Goal: Information Seeking & Learning: Understand process/instructions

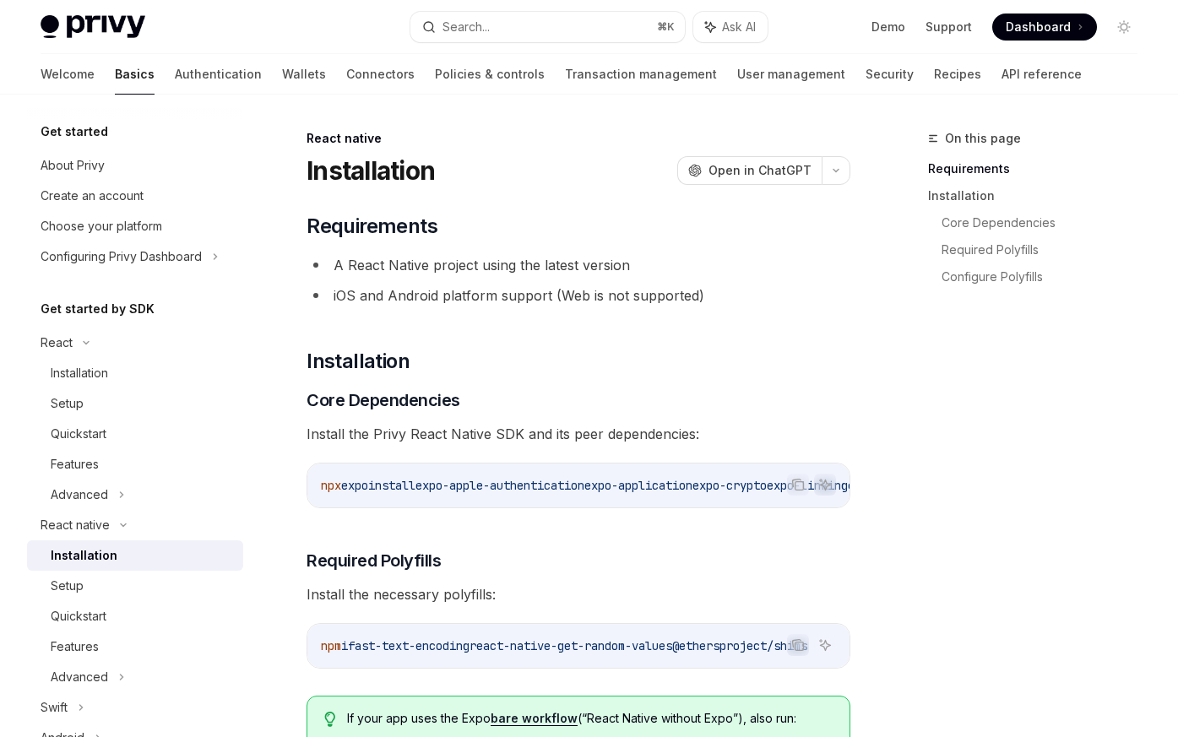
click at [1041, 30] on span "Dashboard" at bounding box center [1038, 27] width 65 height 17
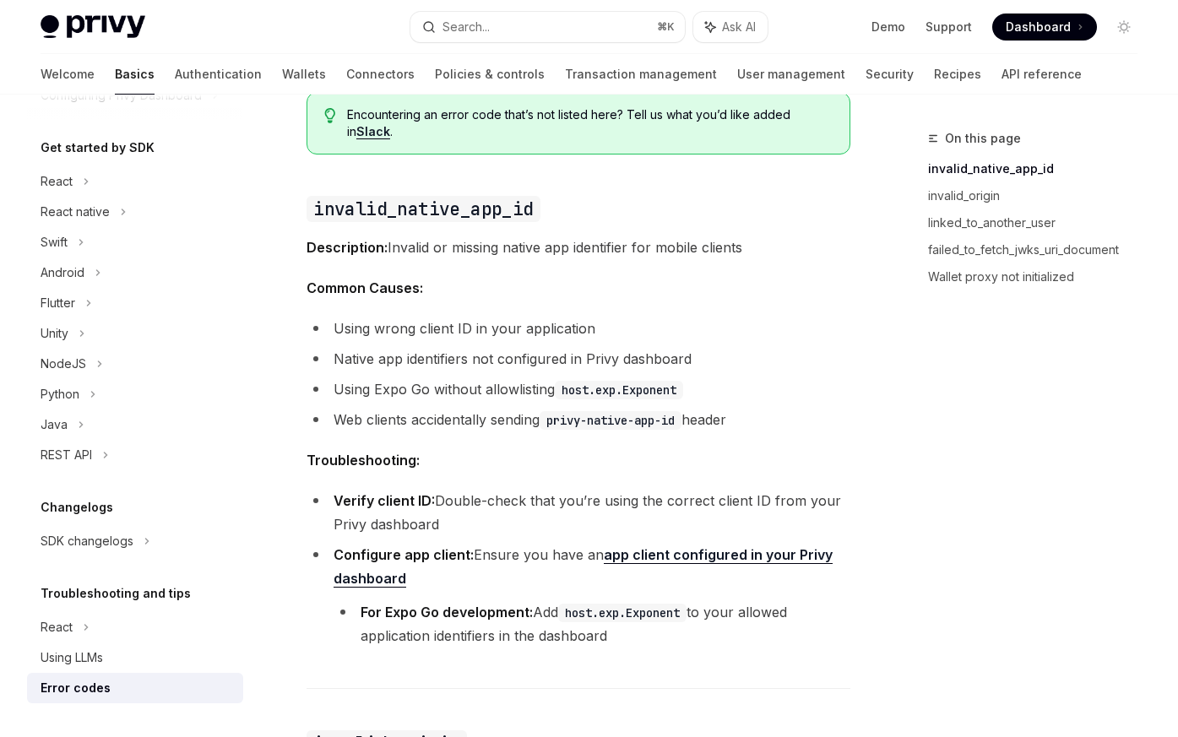
scroll to position [197, 0]
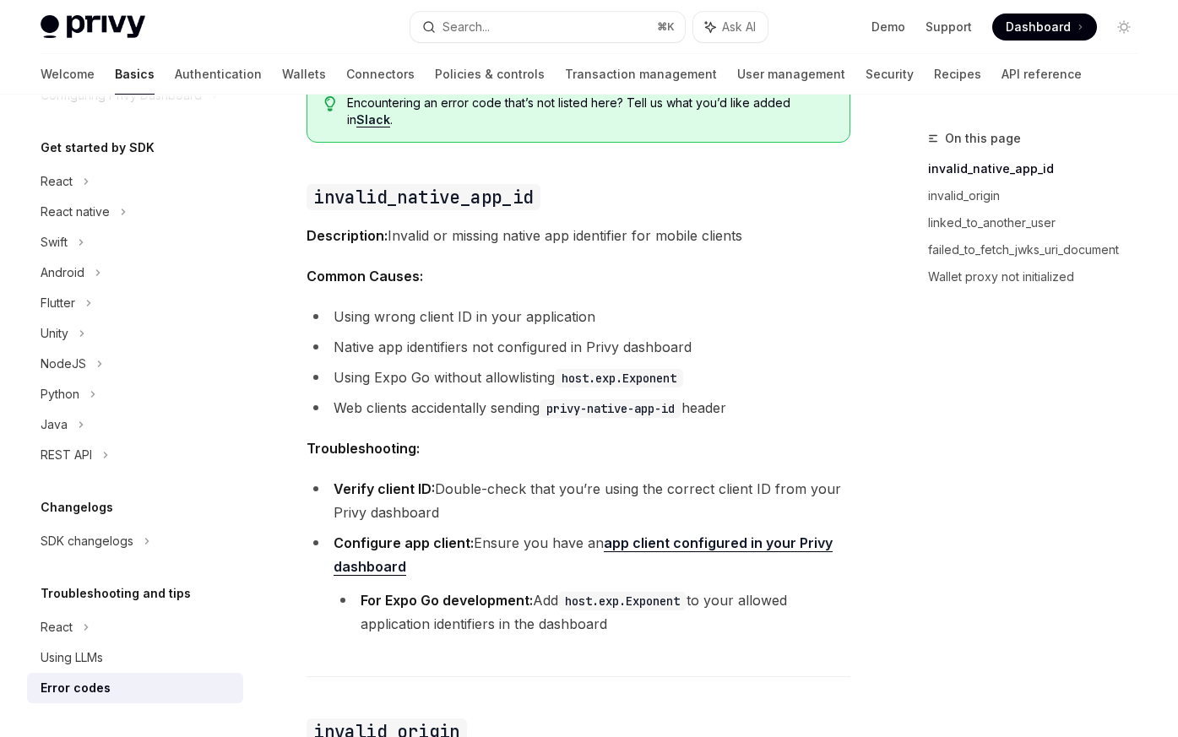
click at [606, 378] on code "host.exp.Exponent" at bounding box center [619, 378] width 128 height 19
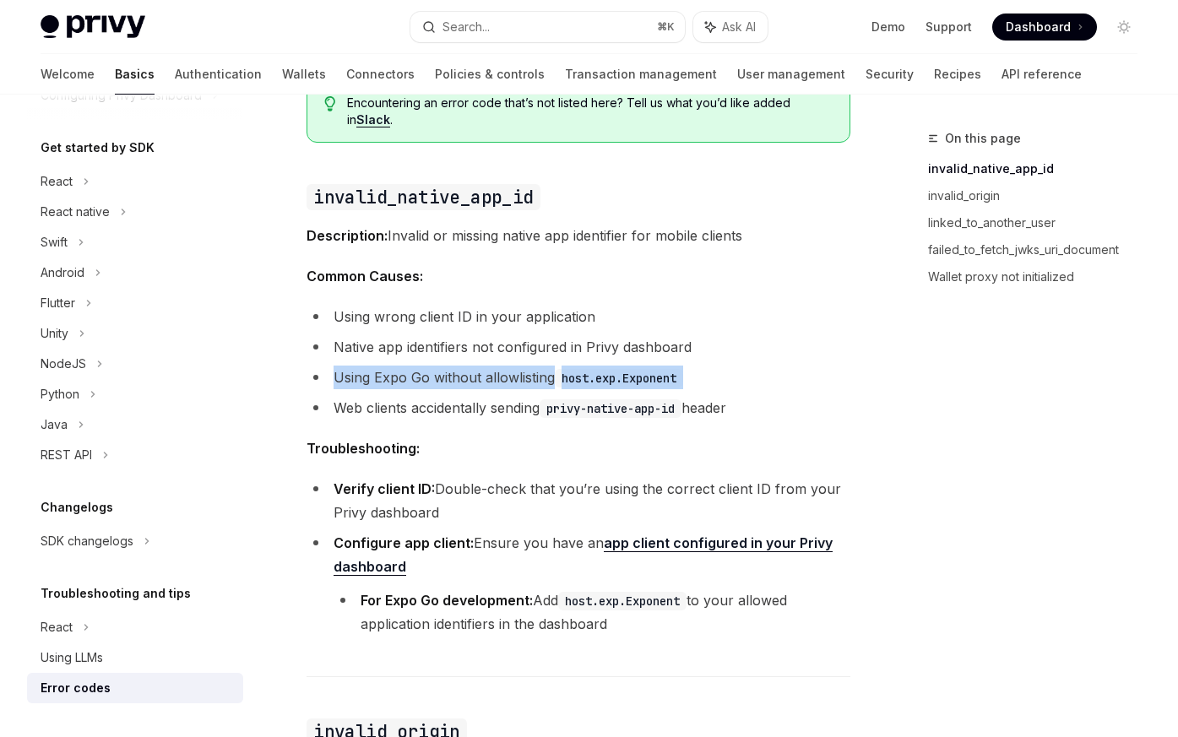
click at [606, 378] on code "host.exp.Exponent" at bounding box center [619, 378] width 128 height 19
drag, startPoint x: 566, startPoint y: 378, endPoint x: 684, endPoint y: 378, distance: 118.2
click at [683, 378] on code "host.exp.Exponent" at bounding box center [619, 378] width 128 height 19
copy code "host.exp.Exponent"
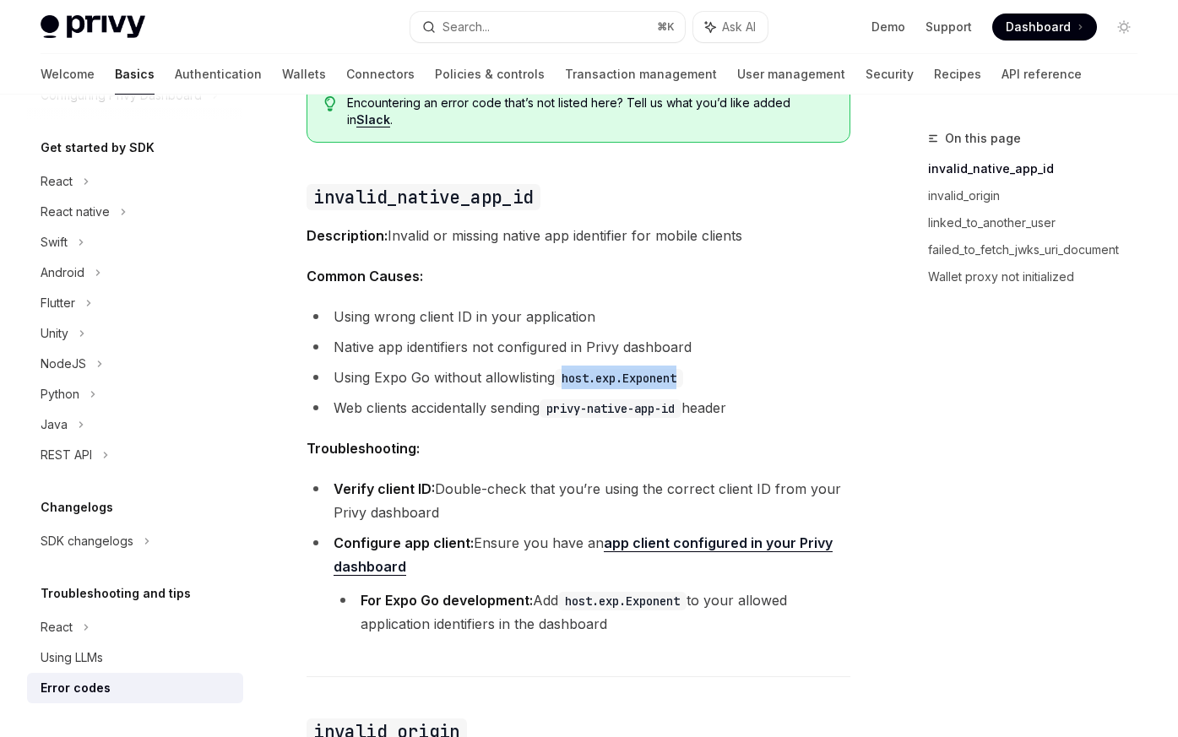
click at [714, 538] on link "app client configured in your Privy dashboard" at bounding box center [583, 555] width 499 height 41
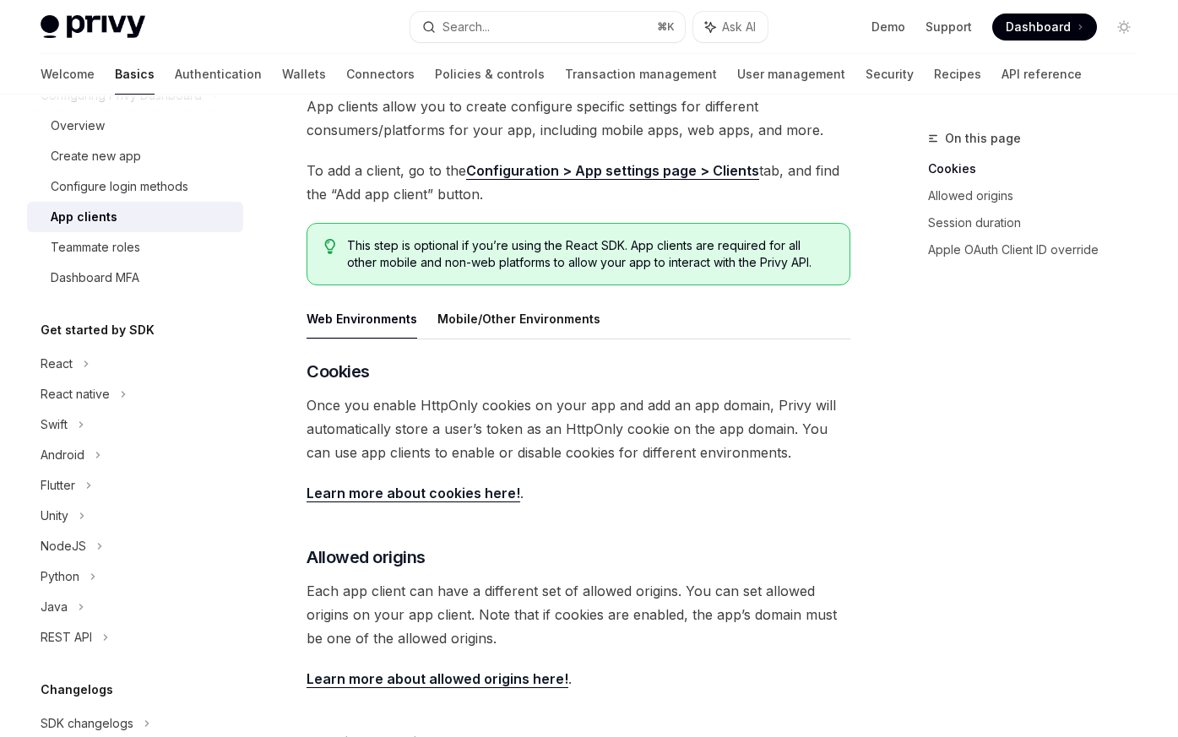
scroll to position [120, 0]
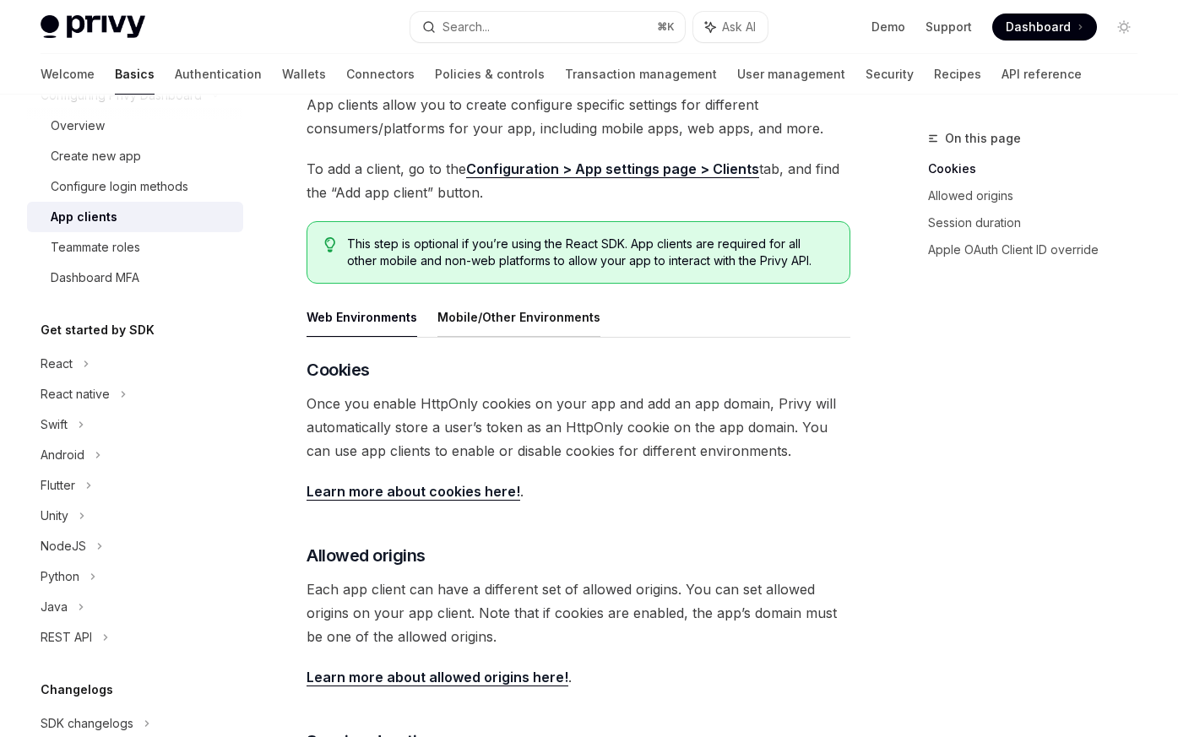
click at [515, 327] on button "Mobile/Other Environments" at bounding box center [519, 317] width 163 height 40
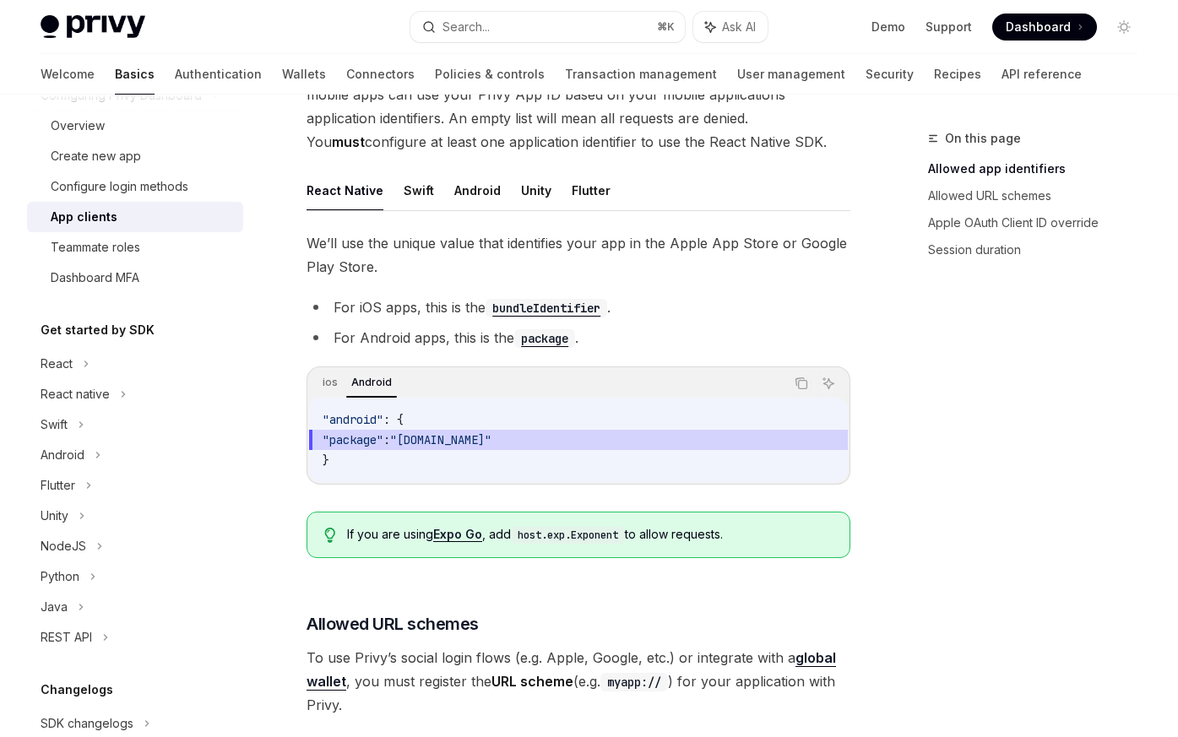
scroll to position [454, 0]
click at [574, 535] on code "host.exp.Exponent" at bounding box center [568, 534] width 114 height 17
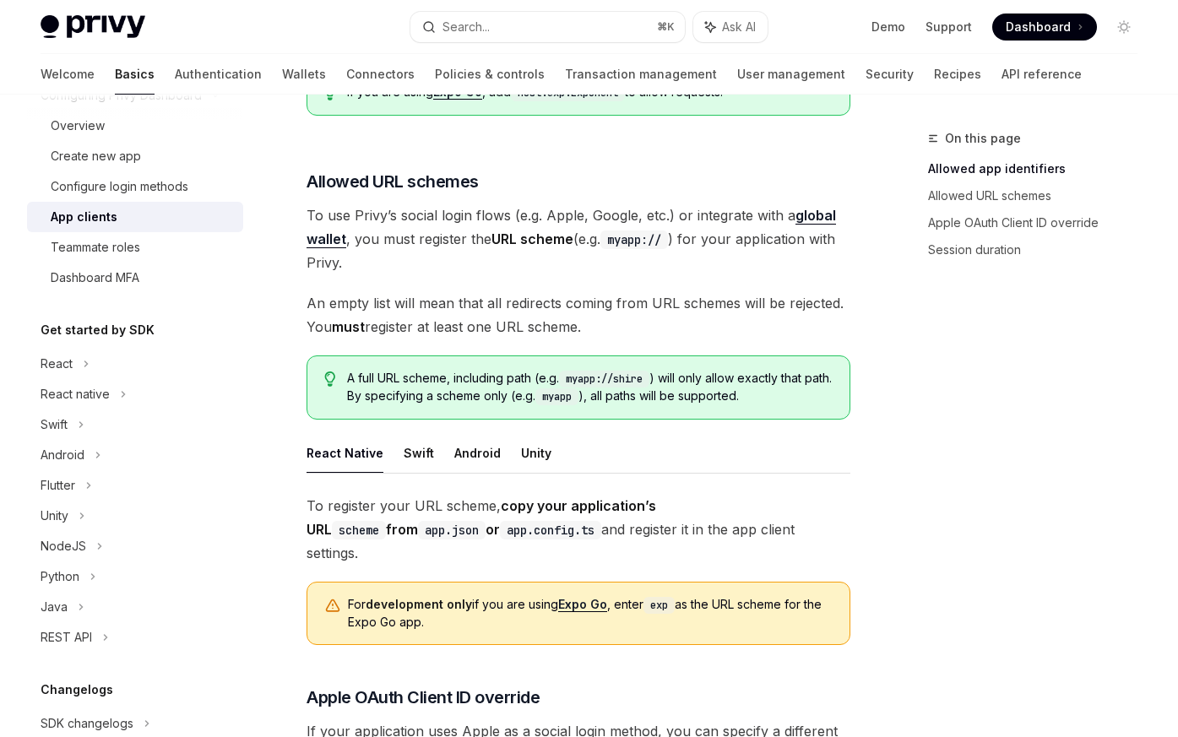
scroll to position [898, 0]
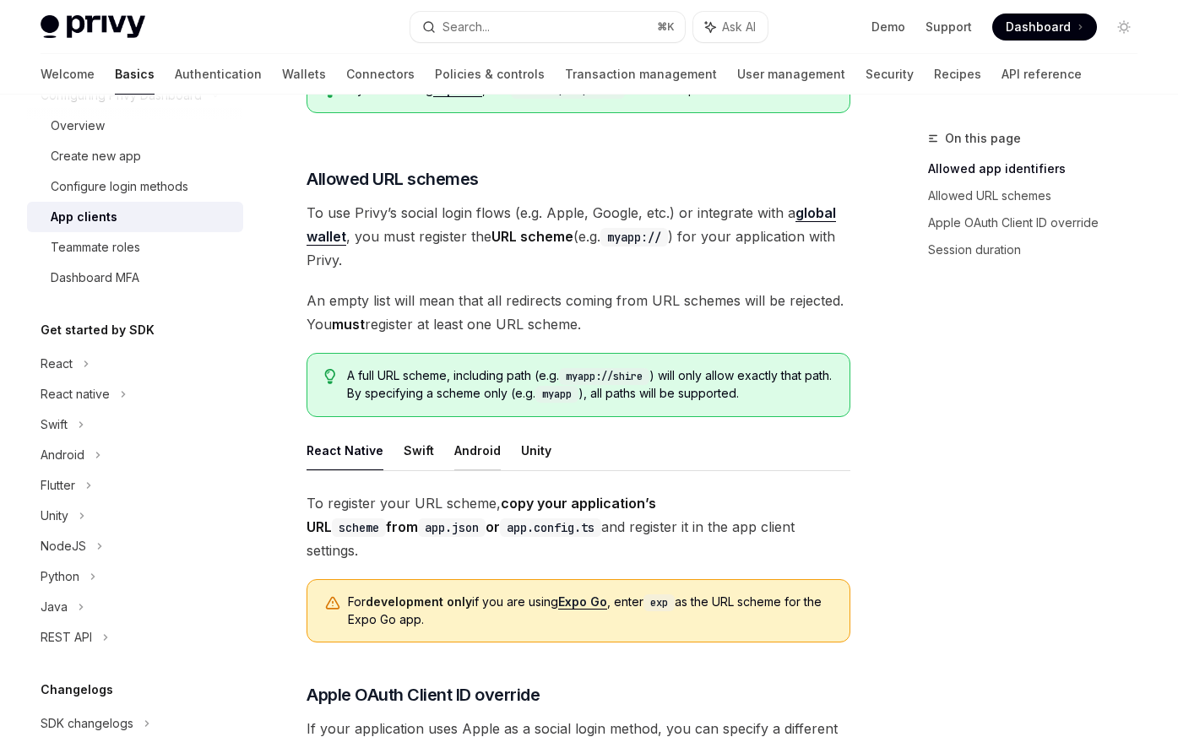
click at [475, 454] on button "Android" at bounding box center [477, 451] width 46 height 40
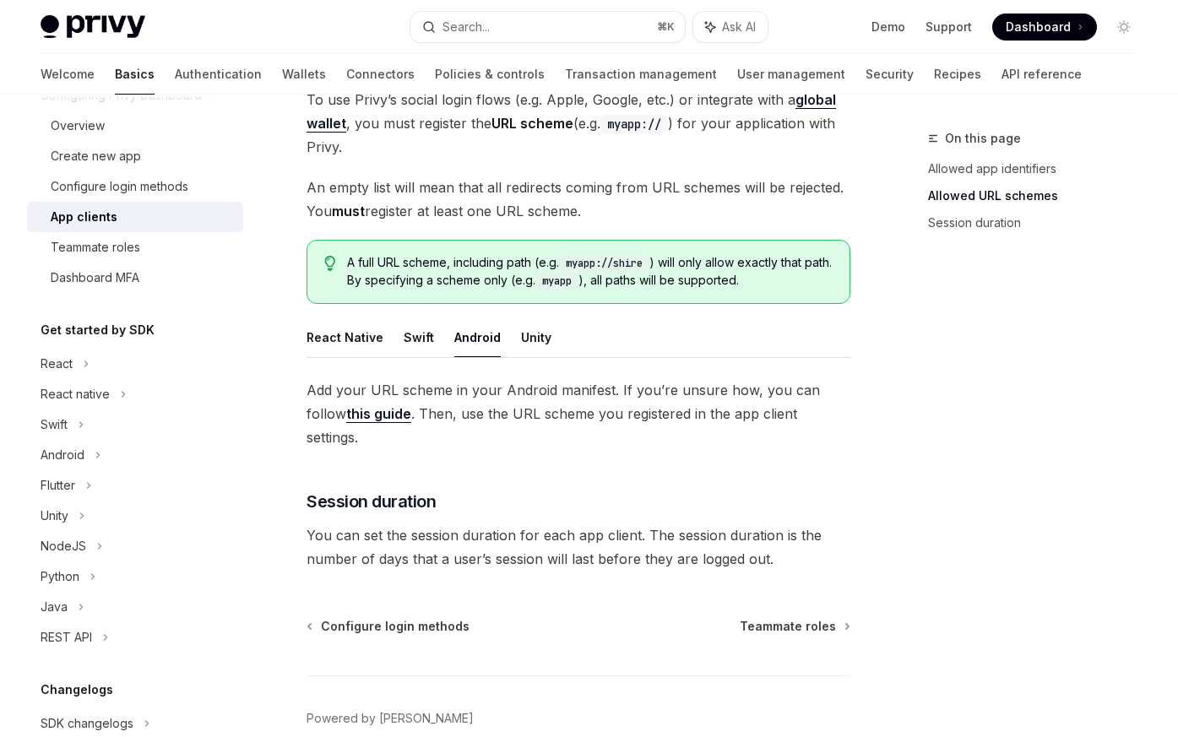
scroll to position [1030, 0]
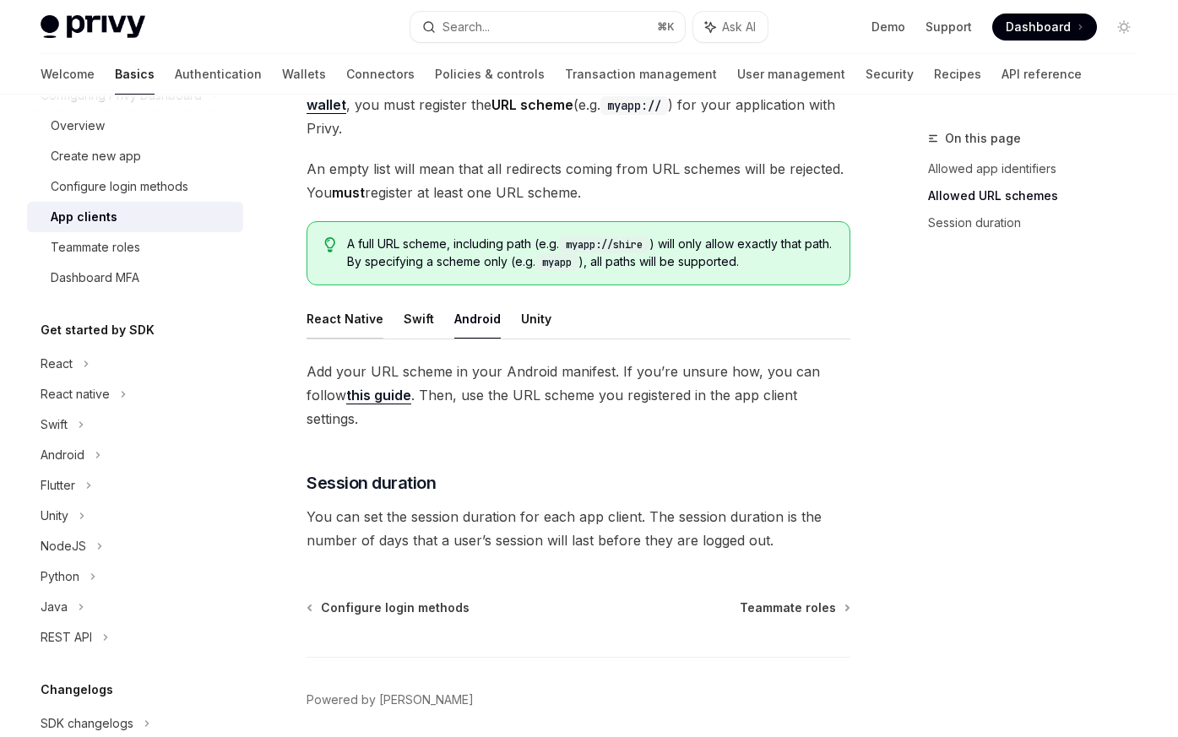
click at [343, 316] on button "React Native" at bounding box center [345, 319] width 77 height 40
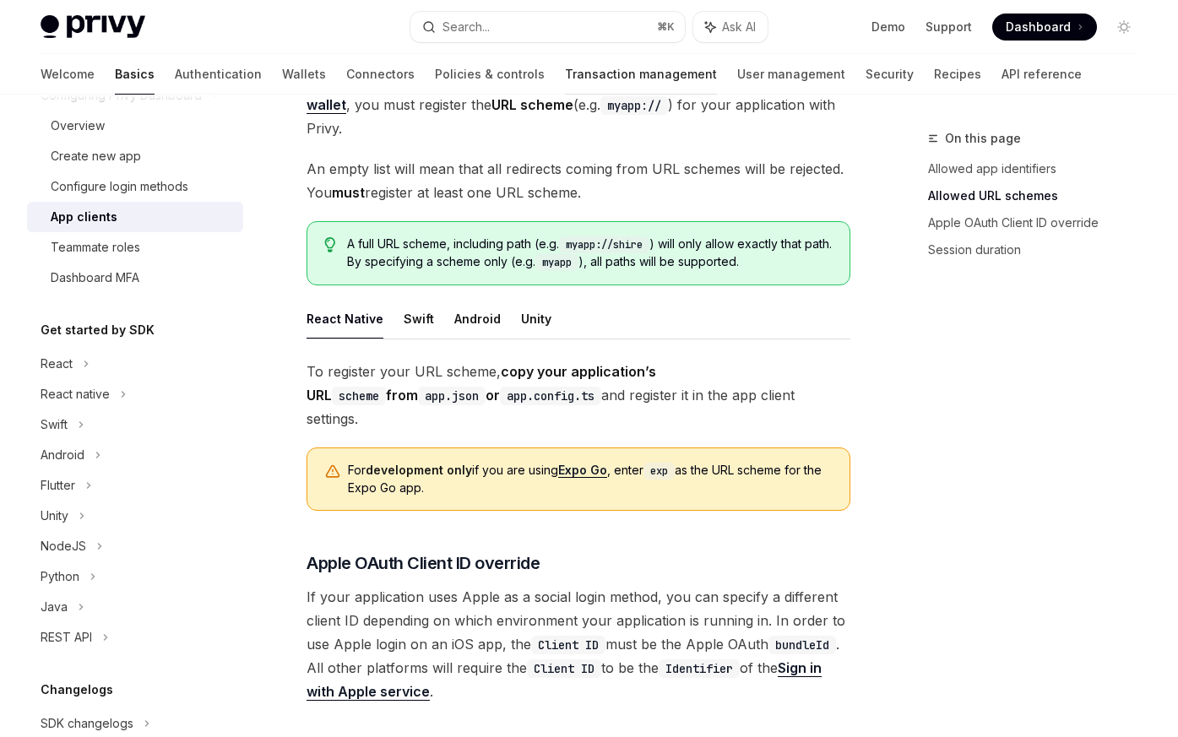
type textarea "*"
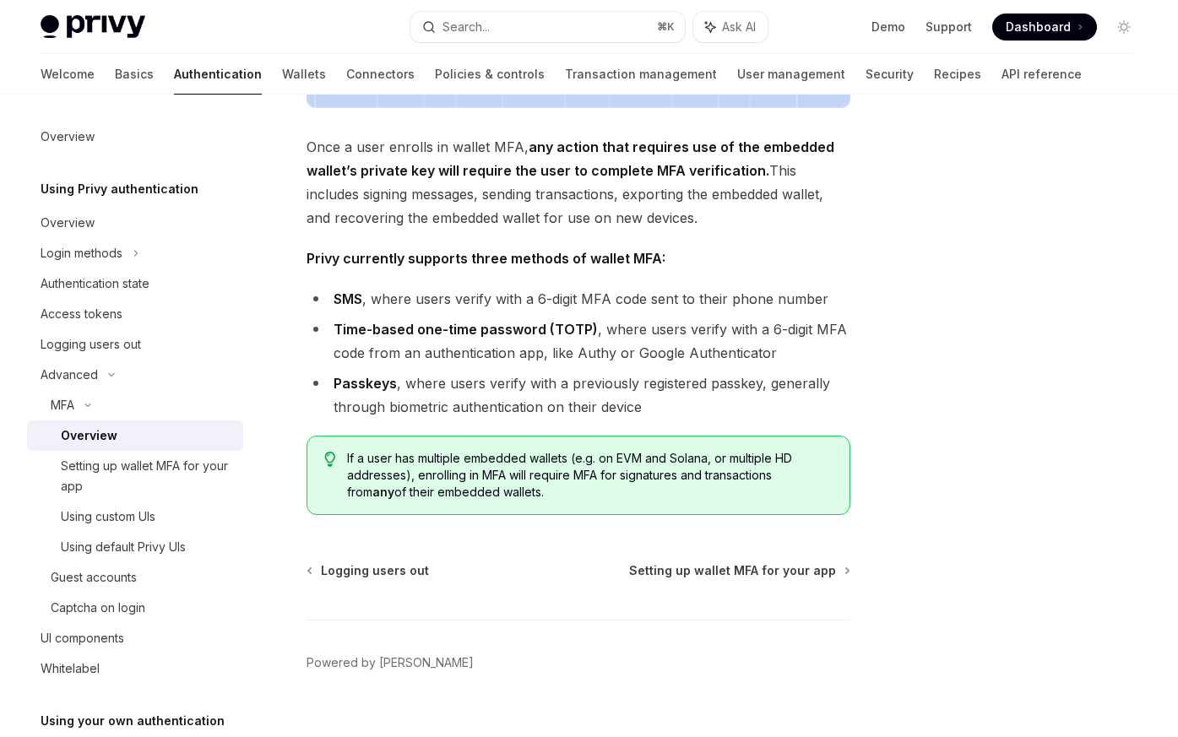
scroll to position [620, 0]
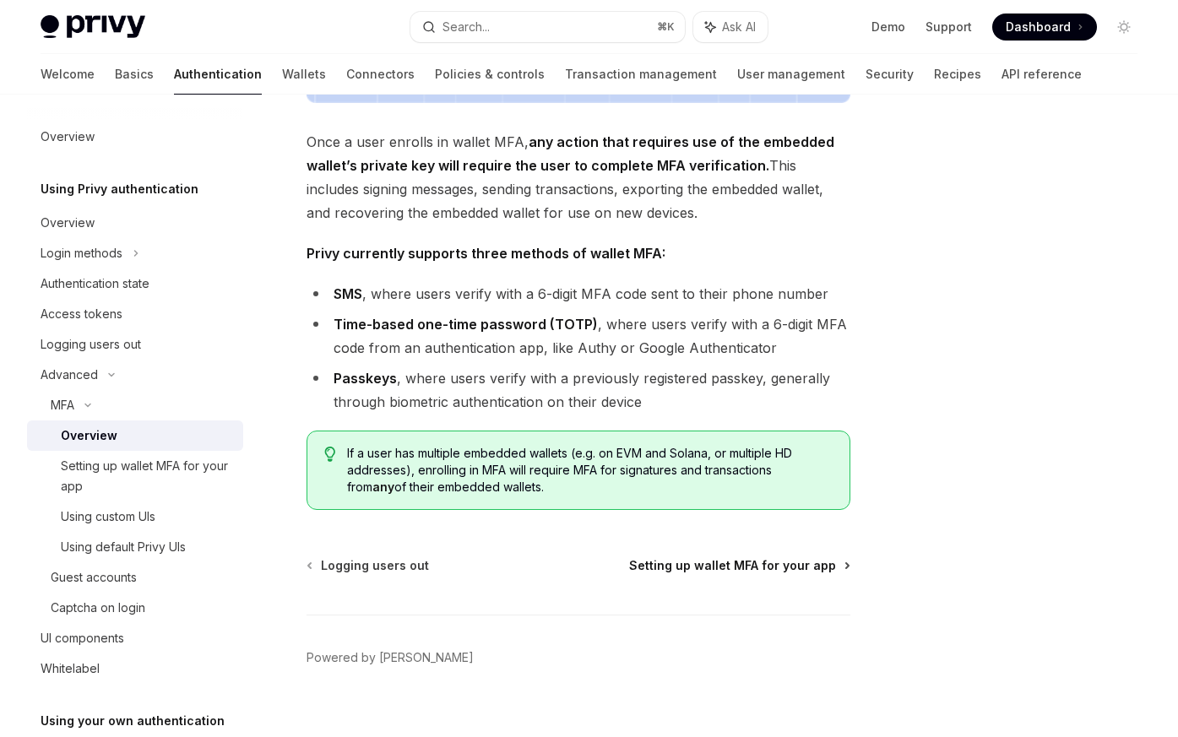
click at [677, 557] on span "Setting up wallet MFA for your app" at bounding box center [732, 565] width 207 height 17
type textarea "*"
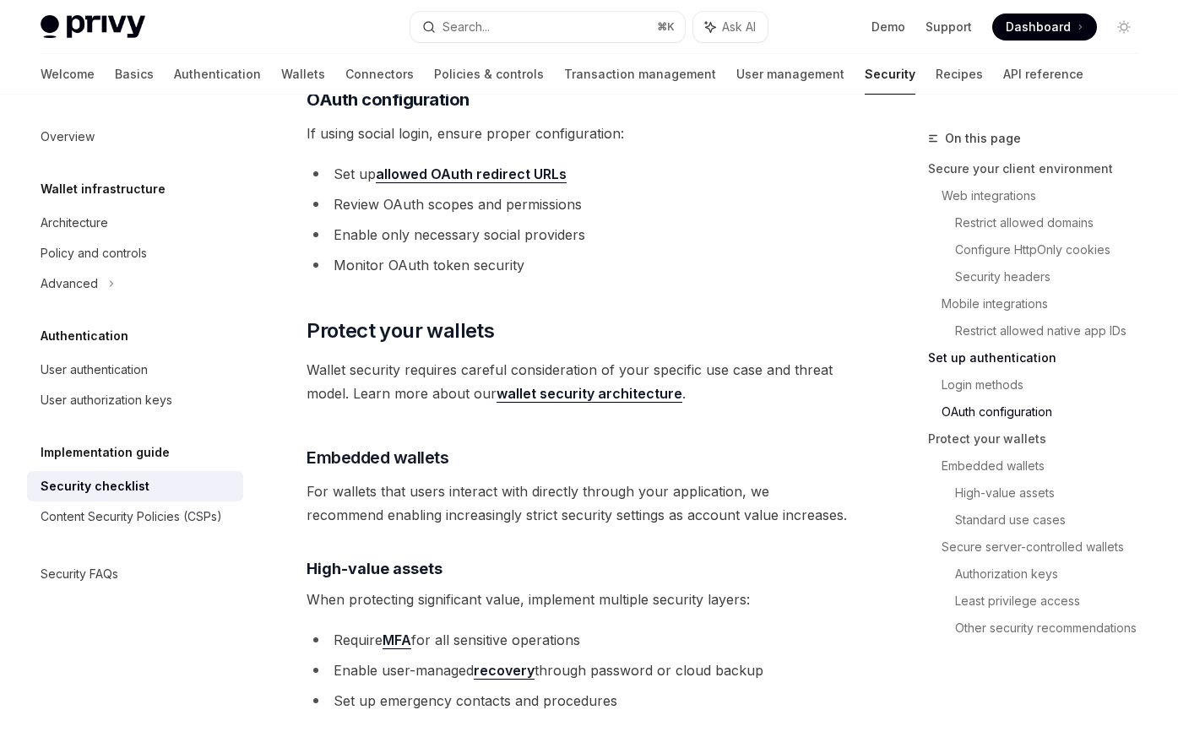
scroll to position [1972, 0]
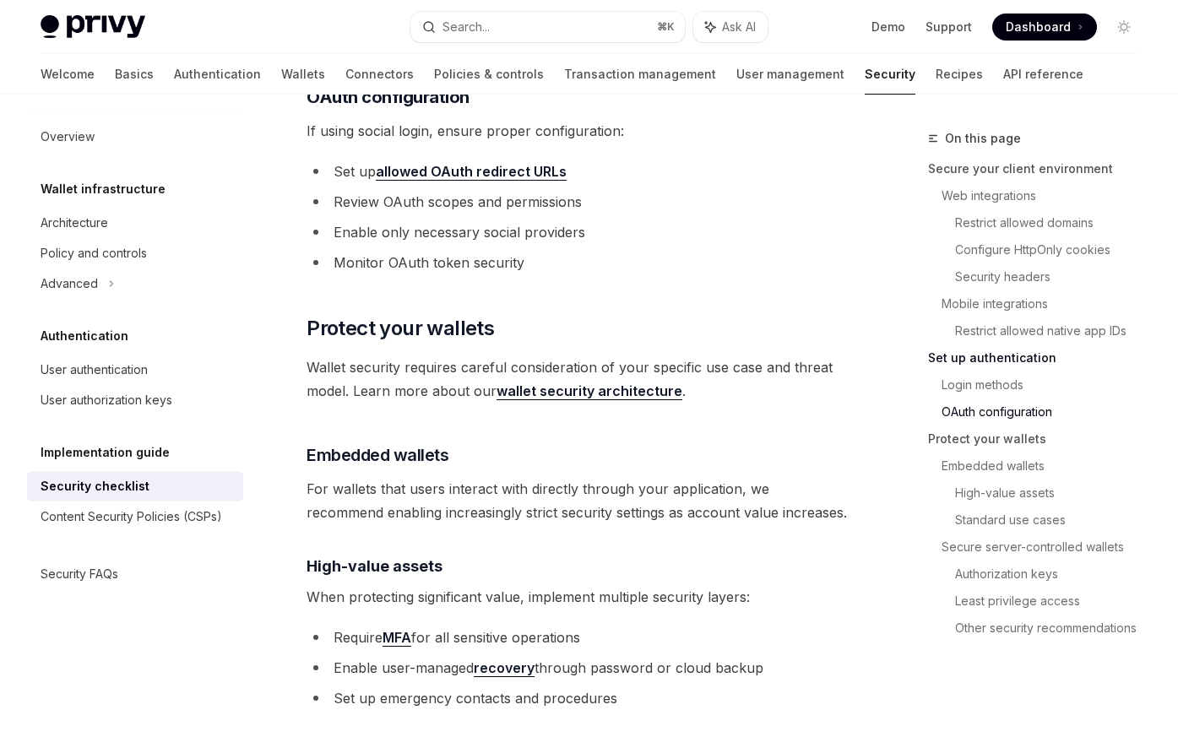
click at [497, 170] on link "allowed OAuth redirect URLs" at bounding box center [471, 172] width 191 height 18
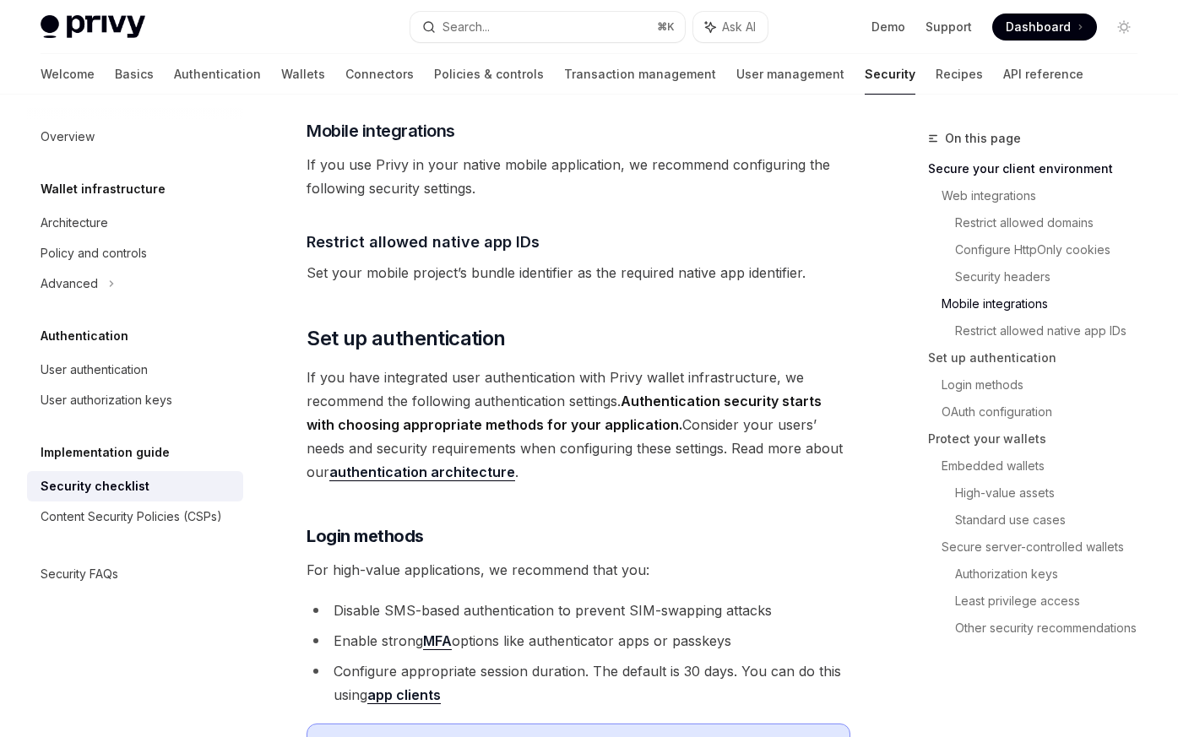
scroll to position [1216, 0]
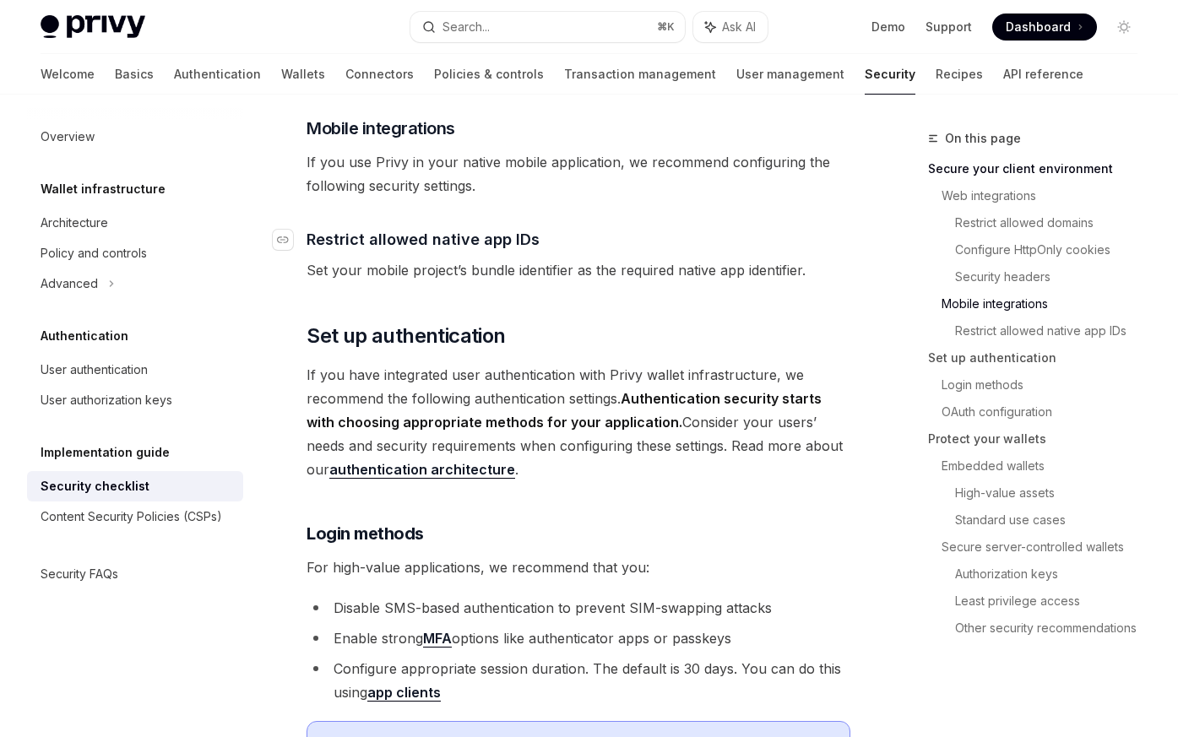
click at [488, 240] on span "Restrict allowed native app IDs" at bounding box center [423, 239] width 233 height 23
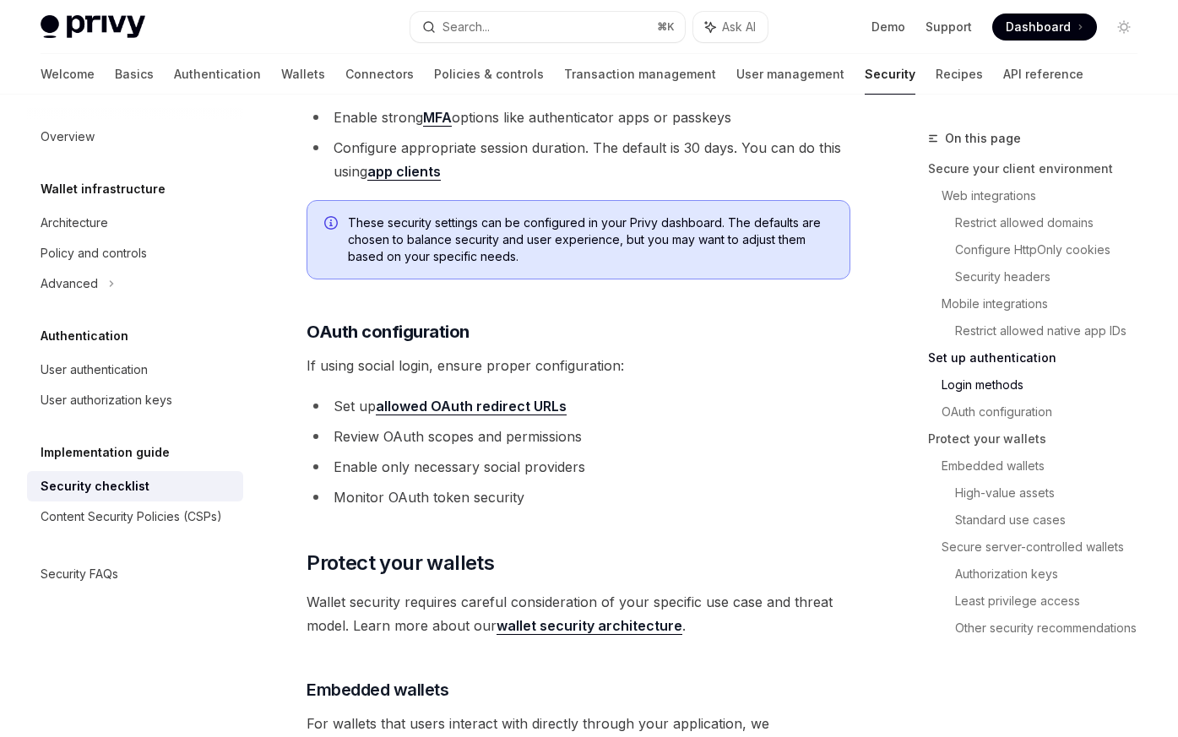
scroll to position [1740, 0]
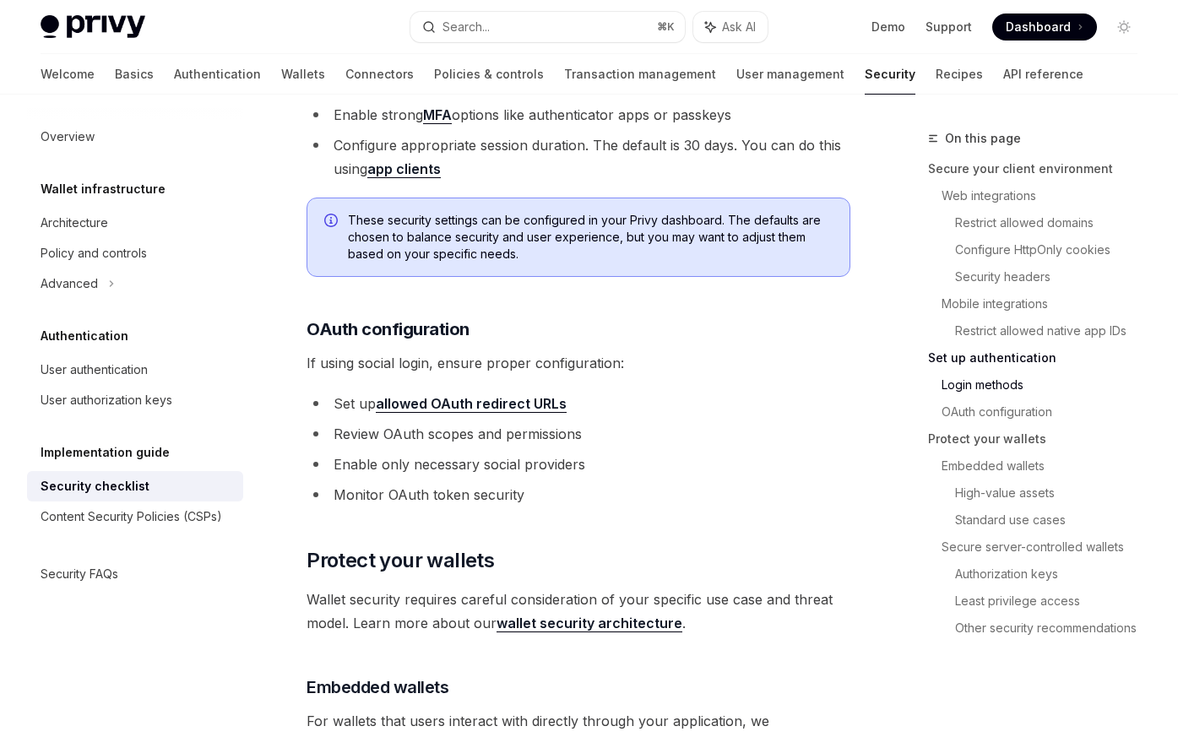
click at [498, 400] on link "allowed OAuth redirect URLs" at bounding box center [471, 404] width 191 height 18
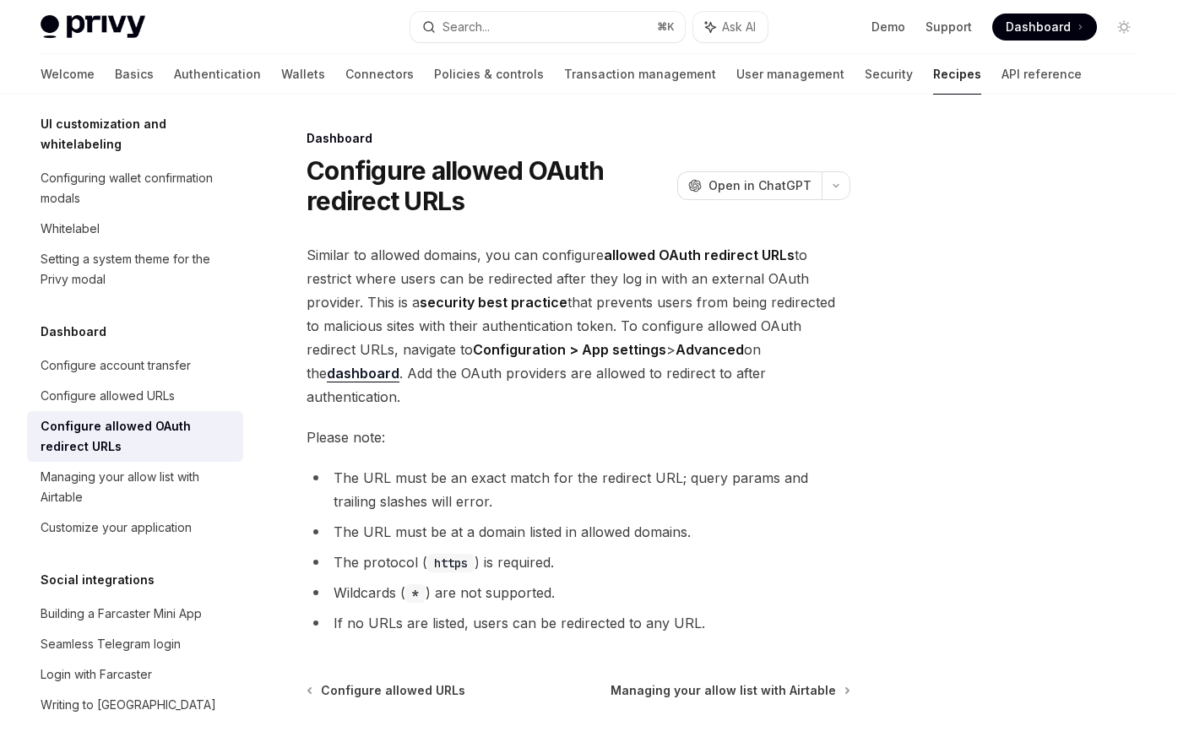
type textarea "*"
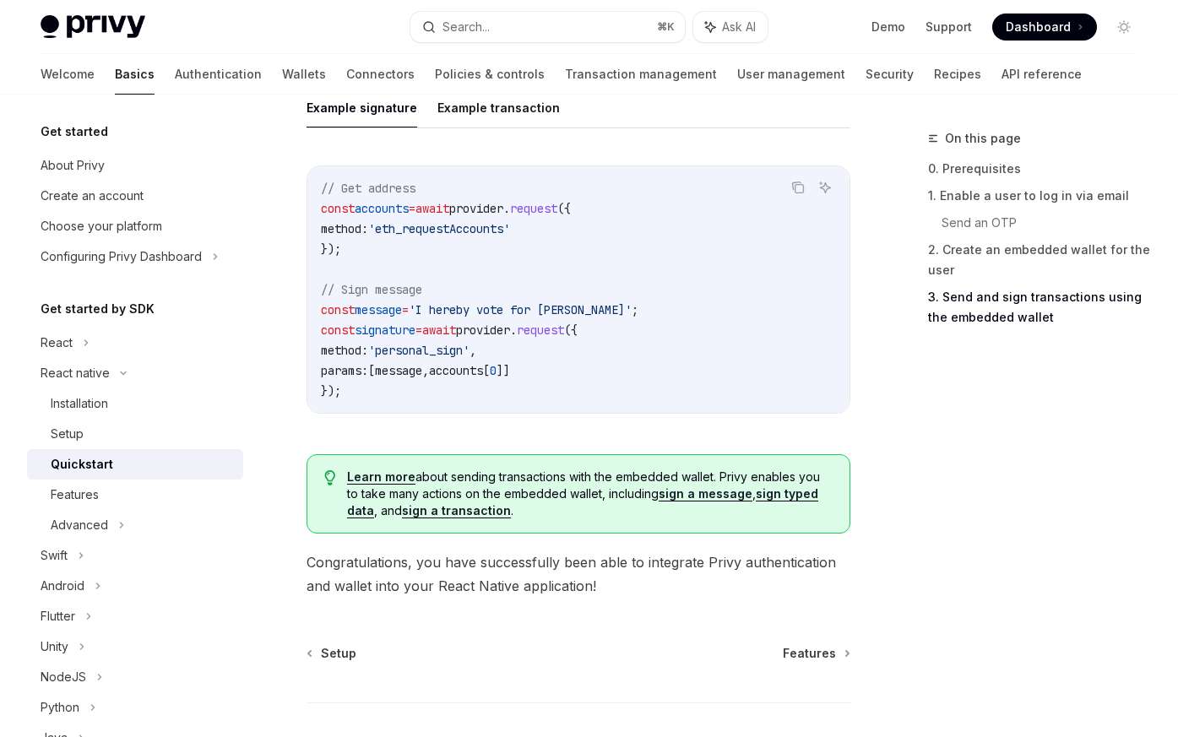
scroll to position [2591, 0]
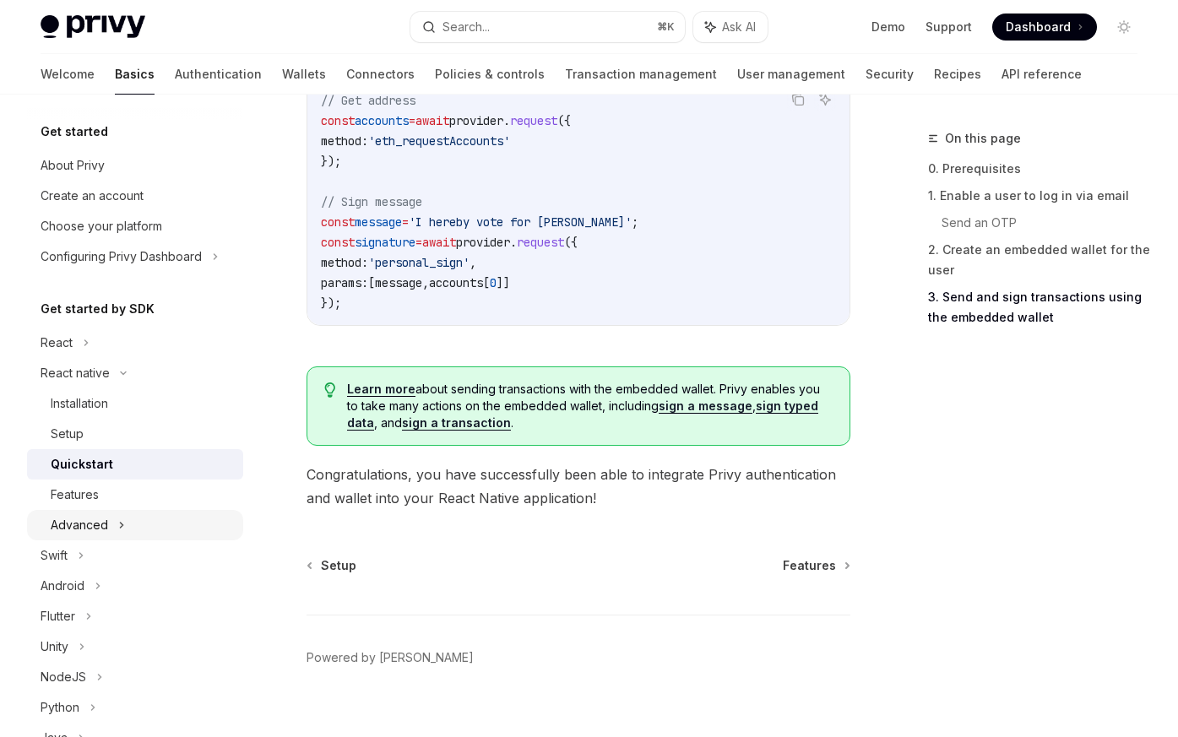
click at [98, 525] on div "Advanced" at bounding box center [79, 525] width 57 height 20
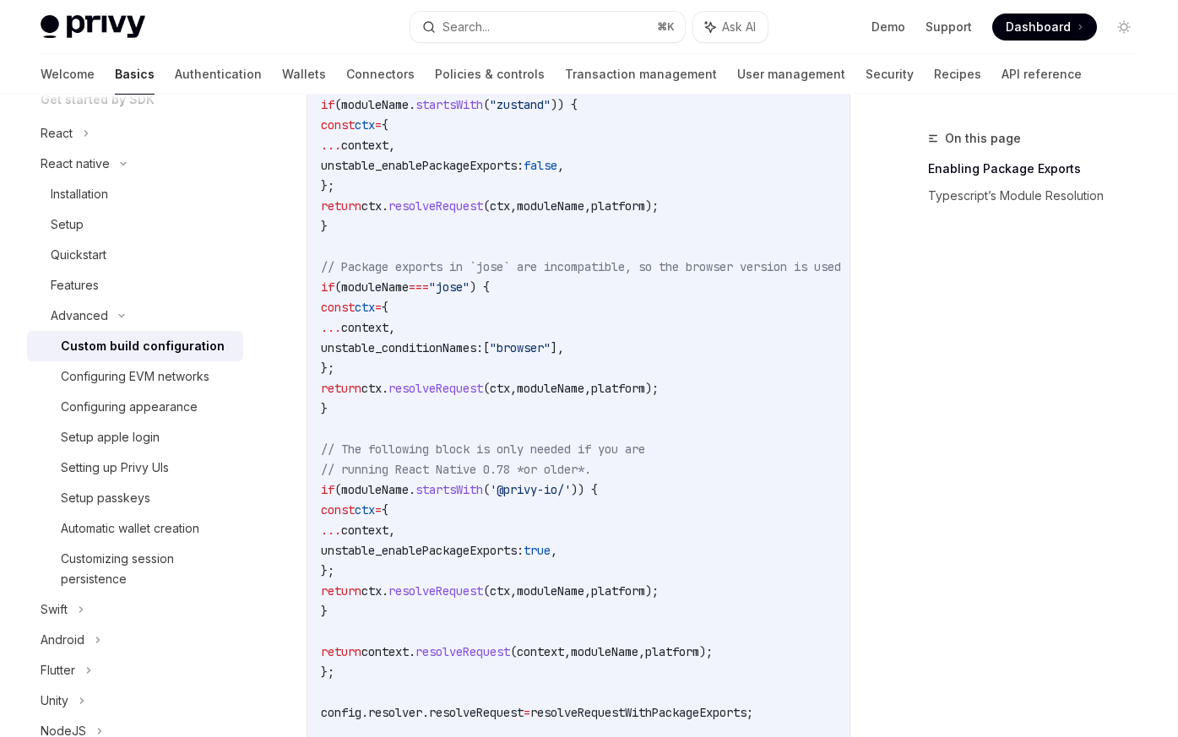
scroll to position [973, 0]
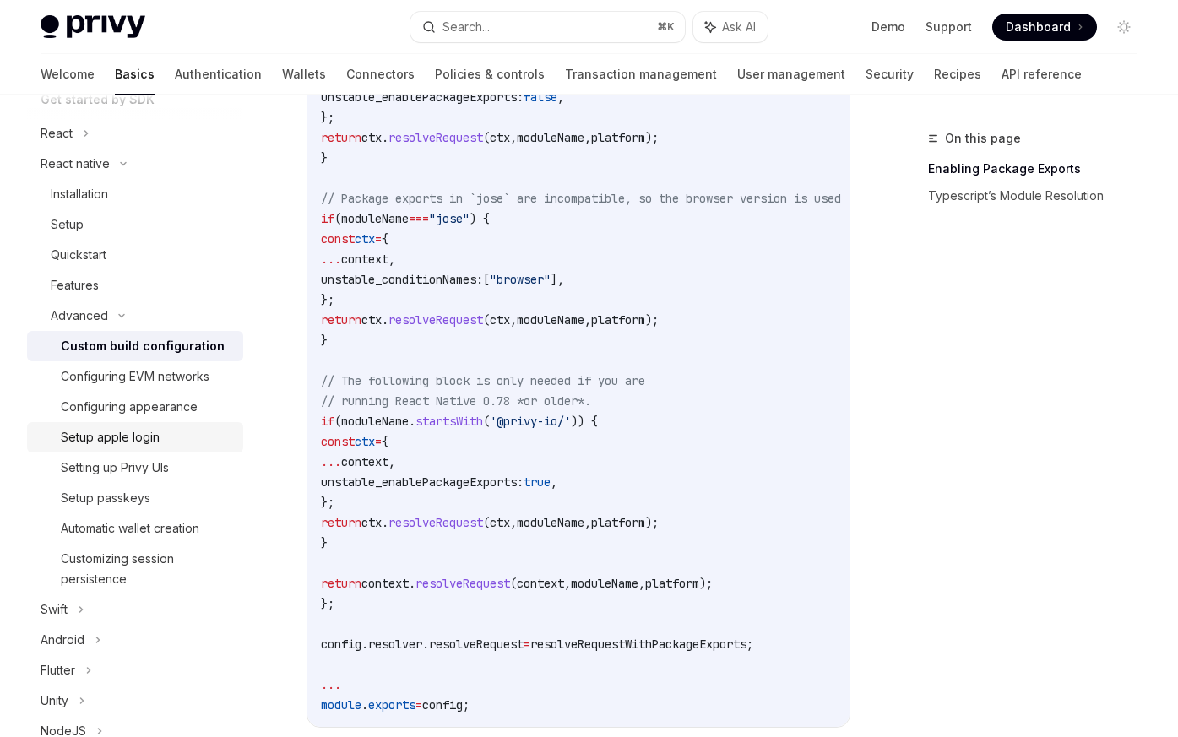
click at [135, 438] on div "Setup apple login" at bounding box center [110, 437] width 99 height 20
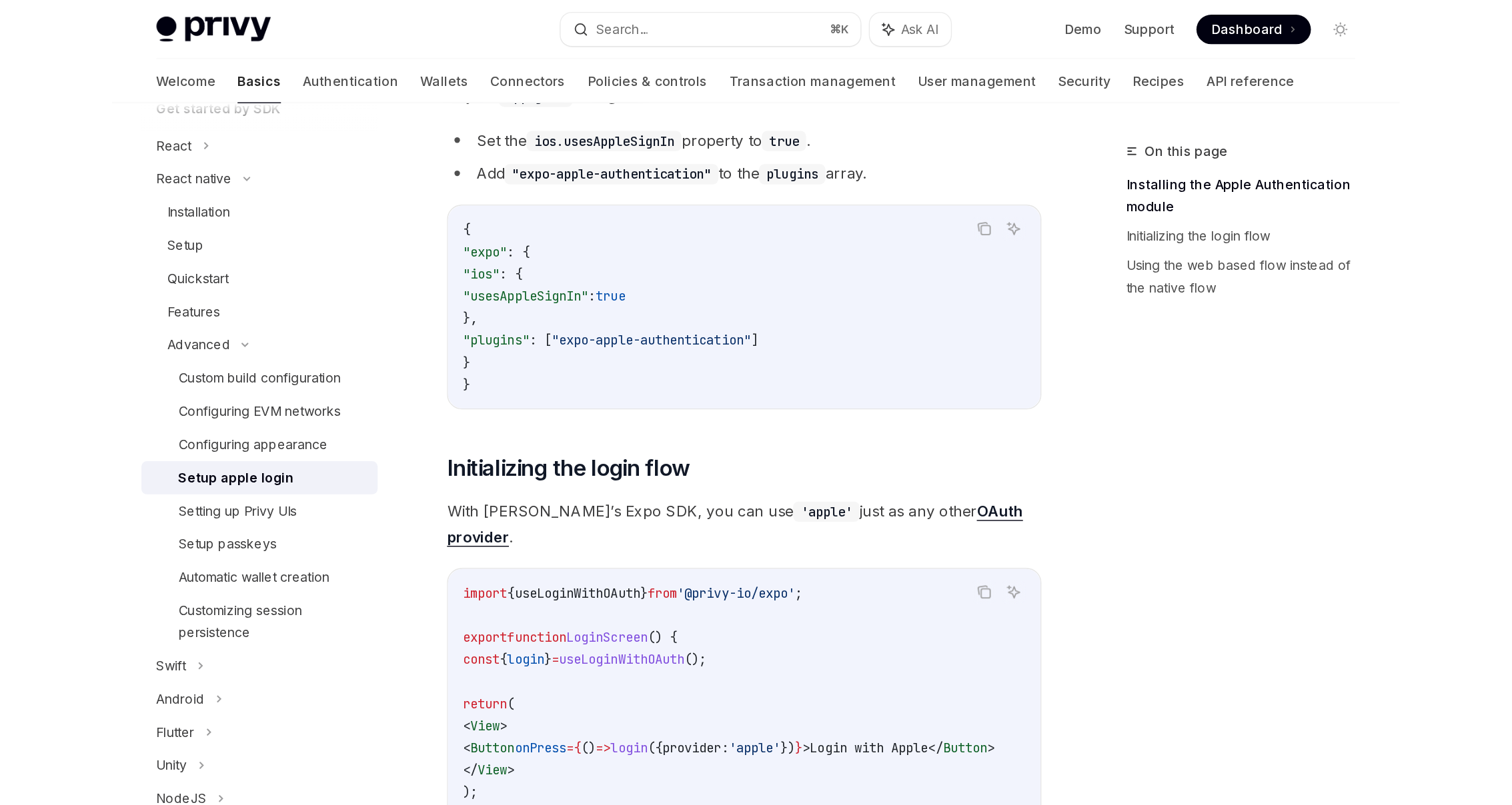
scroll to position [425, 0]
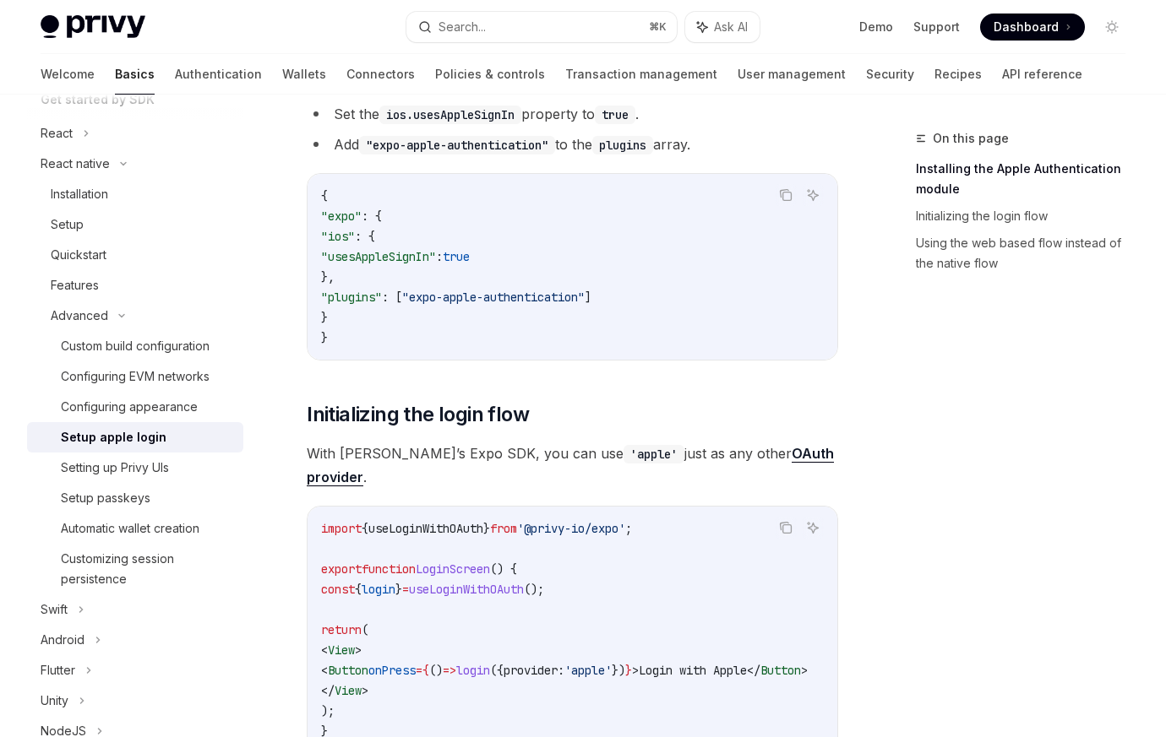
type textarea "*"
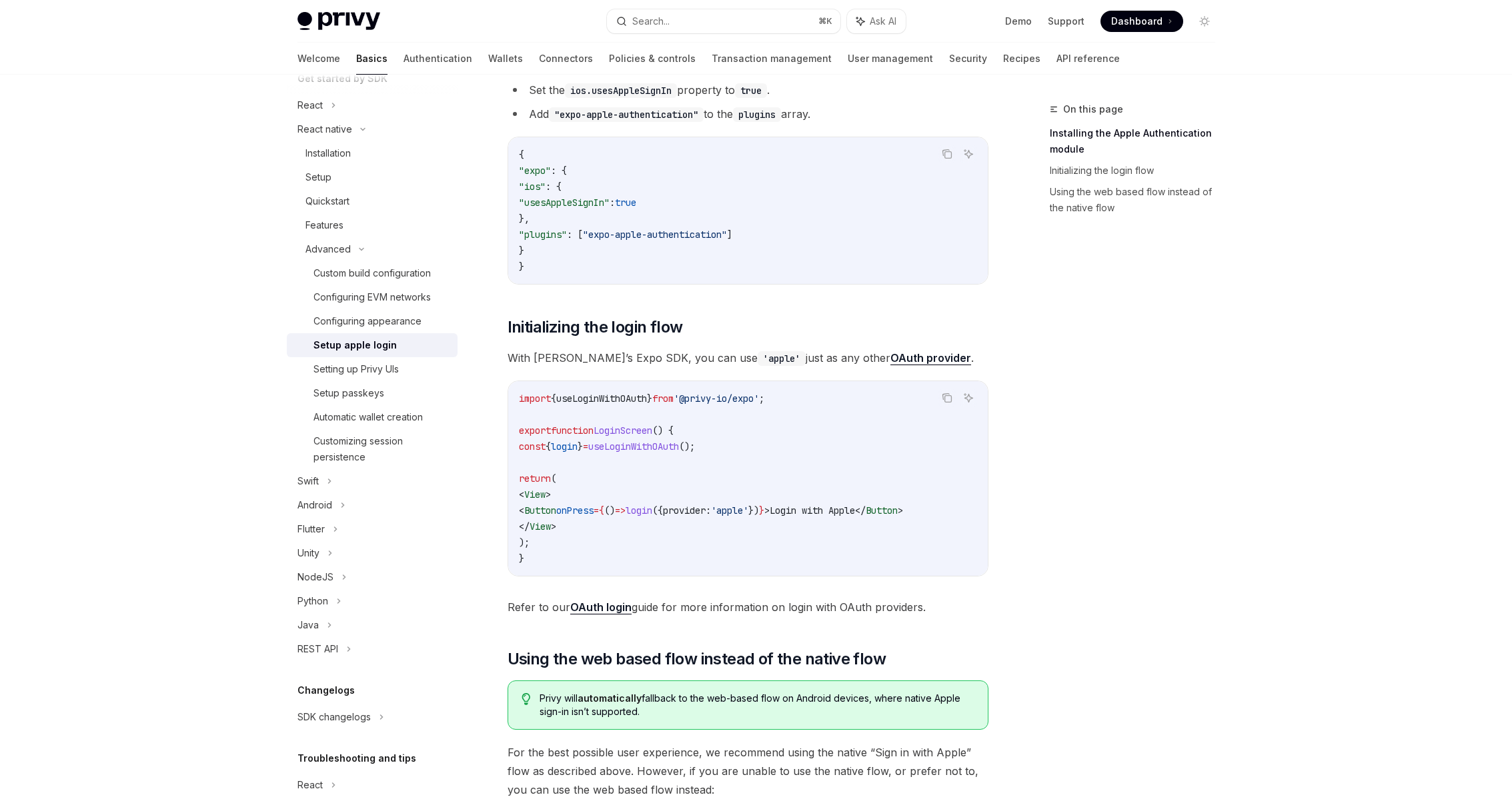
scroll to position [0, 0]
